Goal: Task Accomplishment & Management: Manage account settings

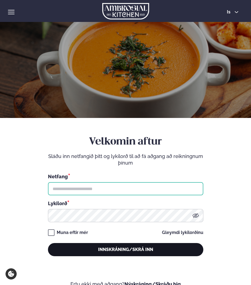
type input "**********"
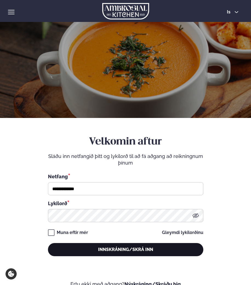
click at [109, 251] on button "Innskráning/Skrá inn" at bounding box center [125, 249] width 155 height 13
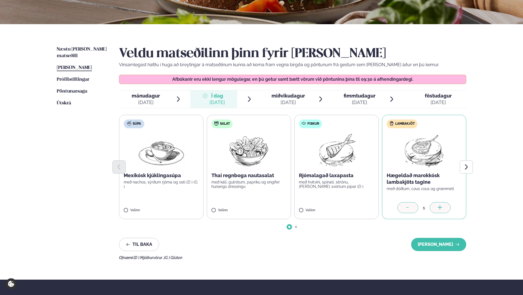
scroll to position [110, 0]
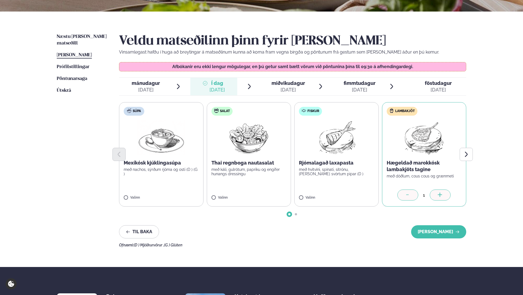
click at [251, 83] on icon at bounding box center [267, 83] width 4 height 4
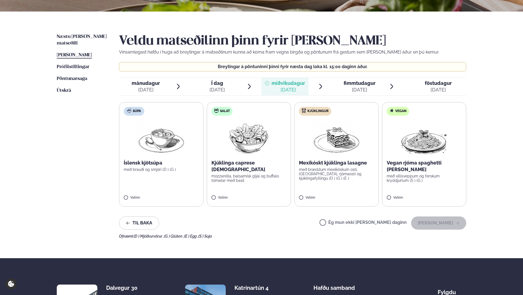
click at [223, 90] on div "[DATE]" at bounding box center [217, 89] width 15 height 7
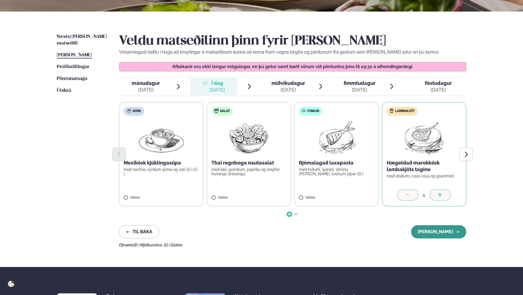
click at [251, 233] on button "[PERSON_NAME]" at bounding box center [438, 231] width 55 height 13
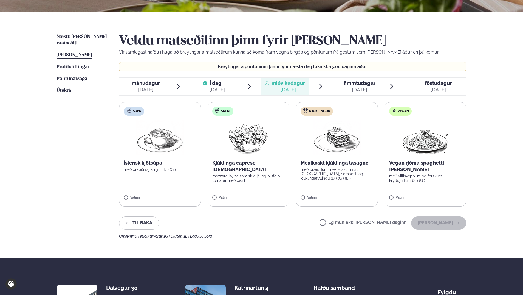
click at [251, 218] on div "Ég mun ekki [PERSON_NAME] daginn [PERSON_NAME]" at bounding box center [392, 222] width 147 height 13
click at [251, 221] on label "Ég mun ekki [PERSON_NAME] daginn" at bounding box center [362, 223] width 87 height 6
click at [251, 225] on button "[PERSON_NAME]" at bounding box center [438, 222] width 55 height 13
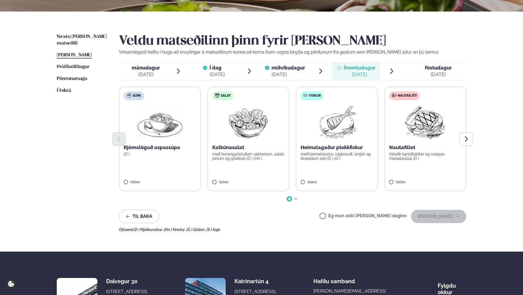
click at [251, 216] on label "Ég mun ekki [PERSON_NAME] daginn" at bounding box center [362, 216] width 87 height 6
click at [251, 216] on button "[PERSON_NAME]" at bounding box center [438, 216] width 55 height 13
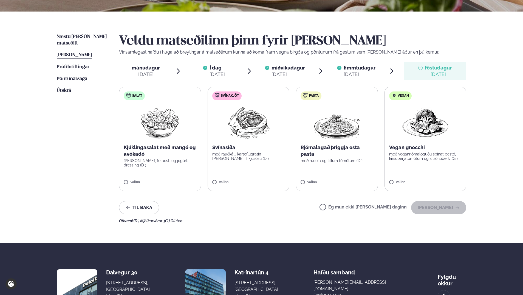
click at [251, 208] on label "Ég mun ekki [PERSON_NAME] daginn" at bounding box center [362, 208] width 87 height 6
click at [251, 209] on button "[PERSON_NAME]" at bounding box center [438, 207] width 55 height 13
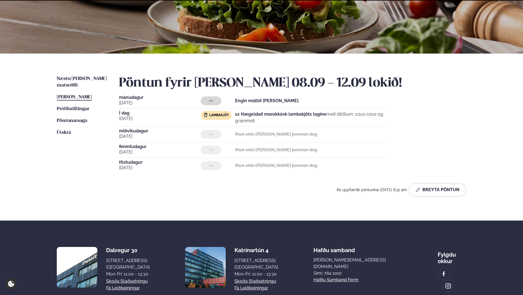
scroll to position [104, 0]
